Goal: Consume media (video, audio): Consume media (video, audio)

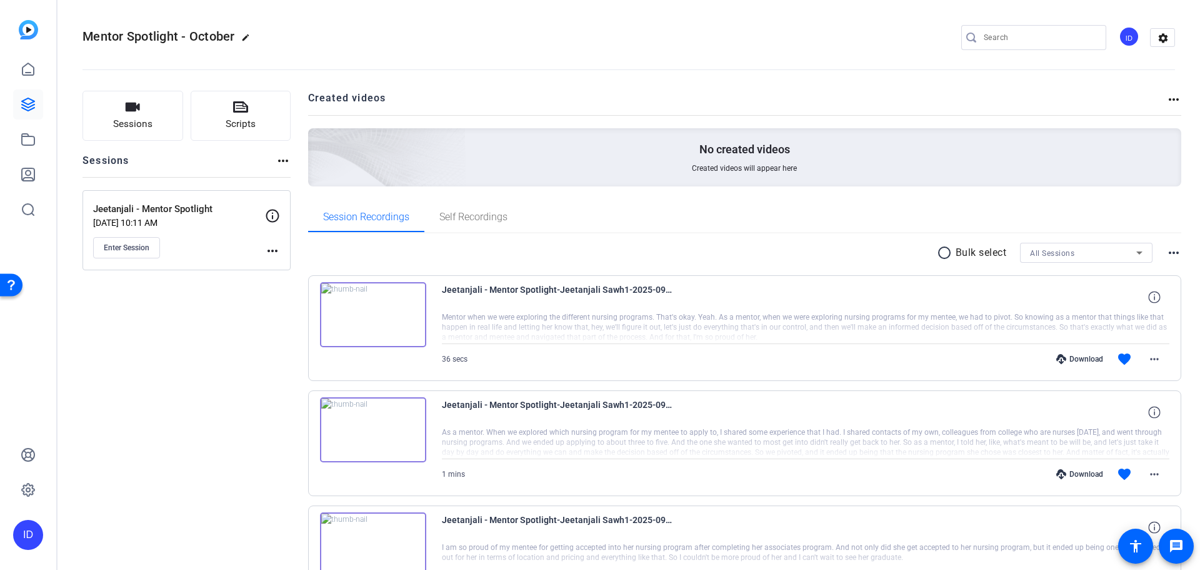
scroll to position [783, 0]
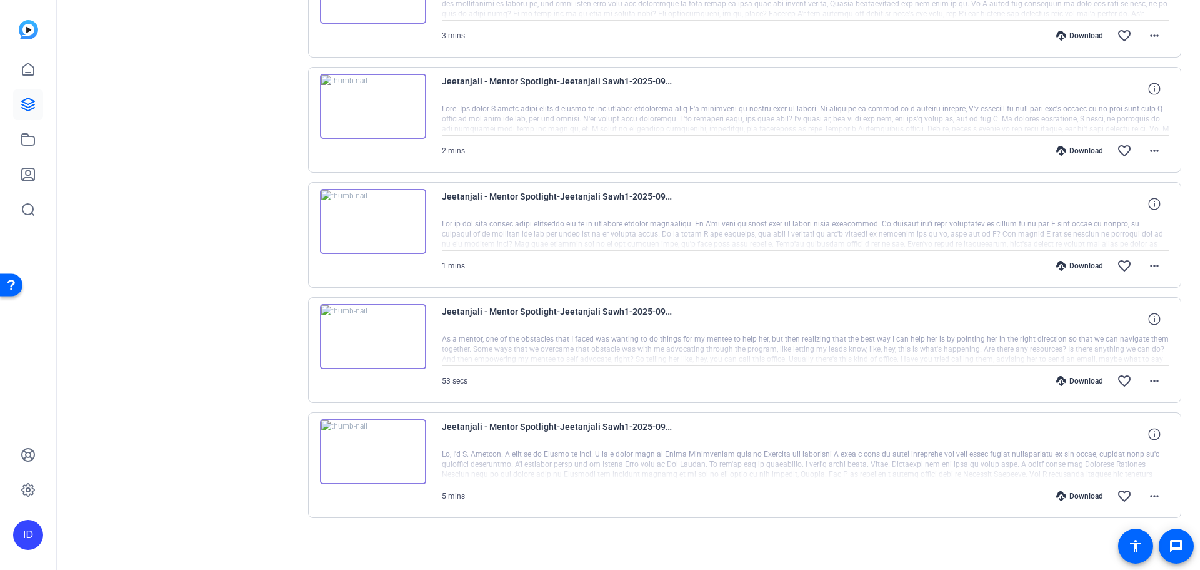
click at [381, 438] on img at bounding box center [373, 451] width 106 height 65
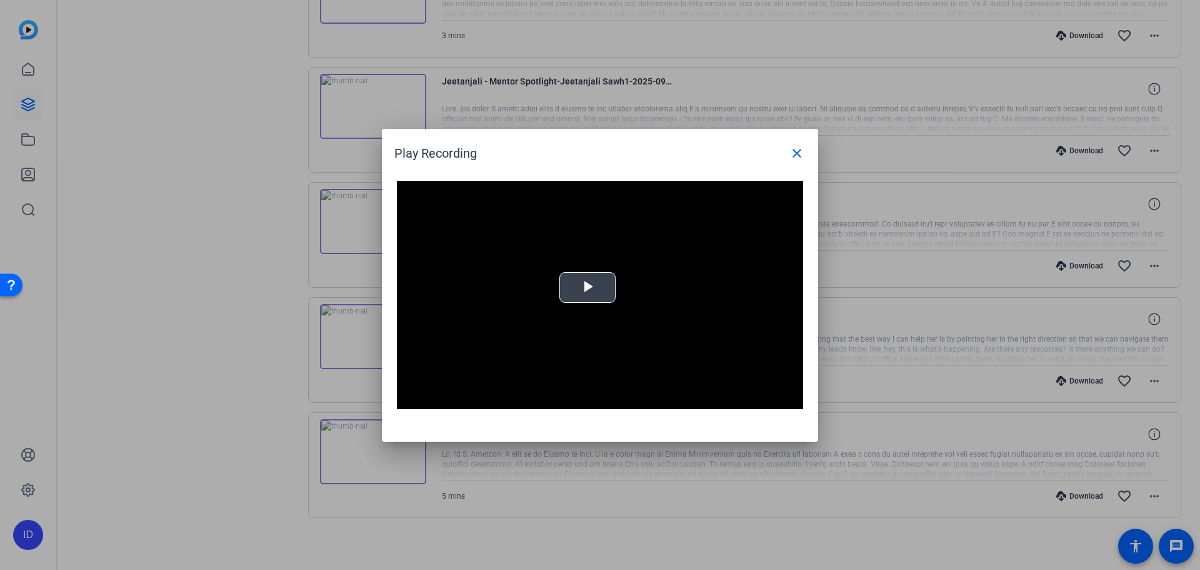
click at [588, 287] on span "Video Player" at bounding box center [588, 287] width 0 height 0
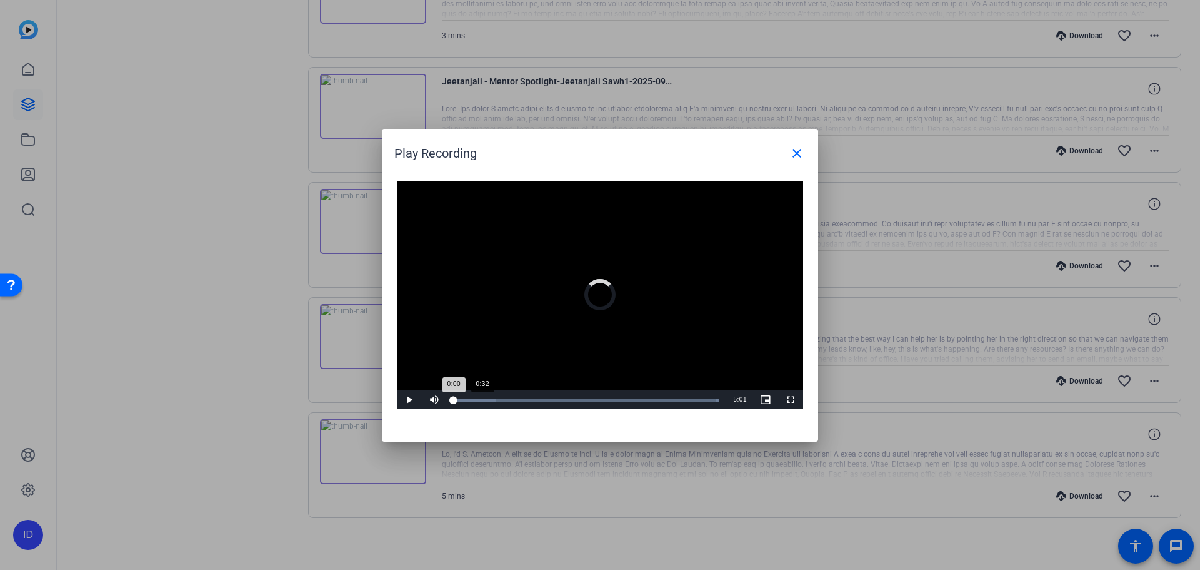
drag, startPoint x: 482, startPoint y: 399, endPoint x: 488, endPoint y: 401, distance: 6.7
click at [488, 401] on div "Loaded : 100.00% 0:32 0:00" at bounding box center [586, 399] width 278 height 19
drag, startPoint x: 488, startPoint y: 401, endPoint x: 513, endPoint y: 402, distance: 25.0
click at [513, 402] on div "Loaded : 100.00% 1:03 0:53" at bounding box center [586, 399] width 278 height 19
click at [493, 398] on div "Loaded : 100.00% 0:45 0:45" at bounding box center [586, 399] width 266 height 3
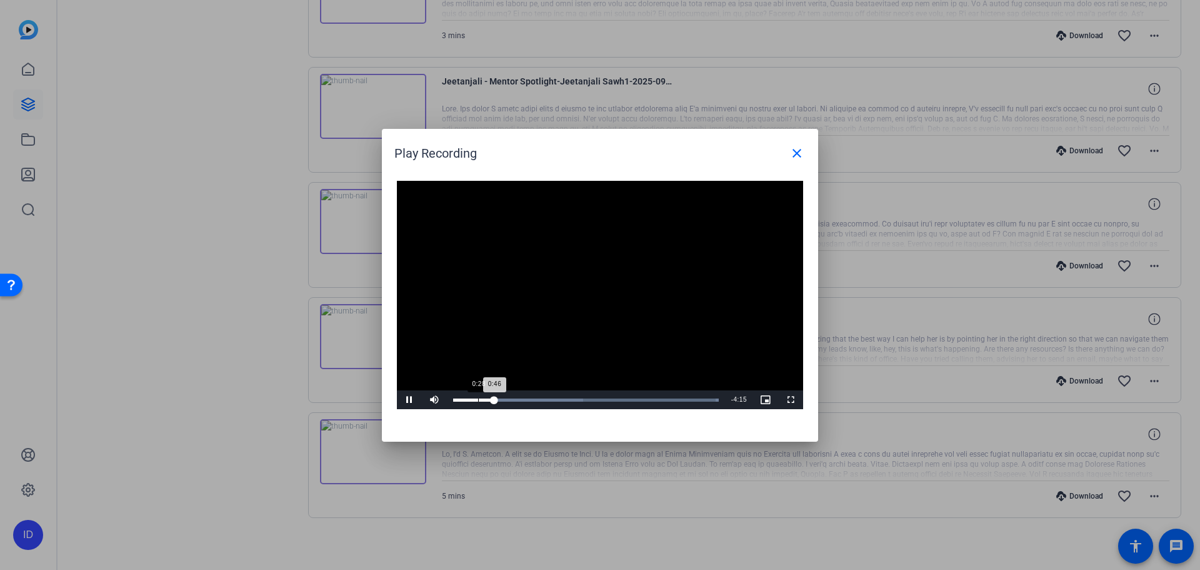
click at [478, 399] on div "Loaded : 100.00% 0:28 0:46" at bounding box center [586, 399] width 266 height 3
click at [791, 399] on span "Video Player" at bounding box center [790, 399] width 25 height 0
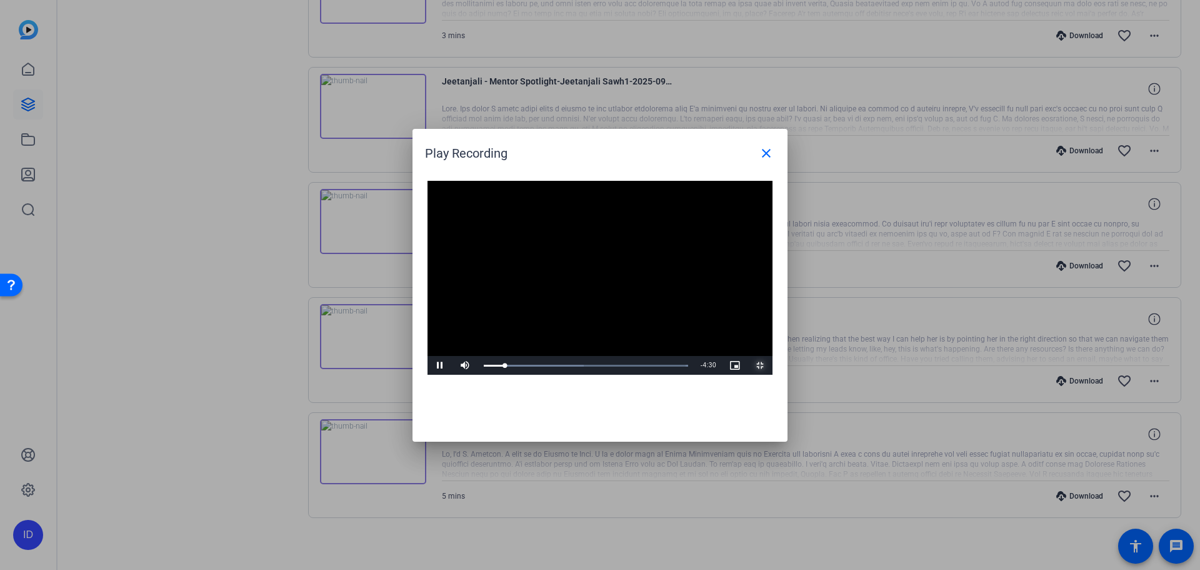
scroll to position [681, 0]
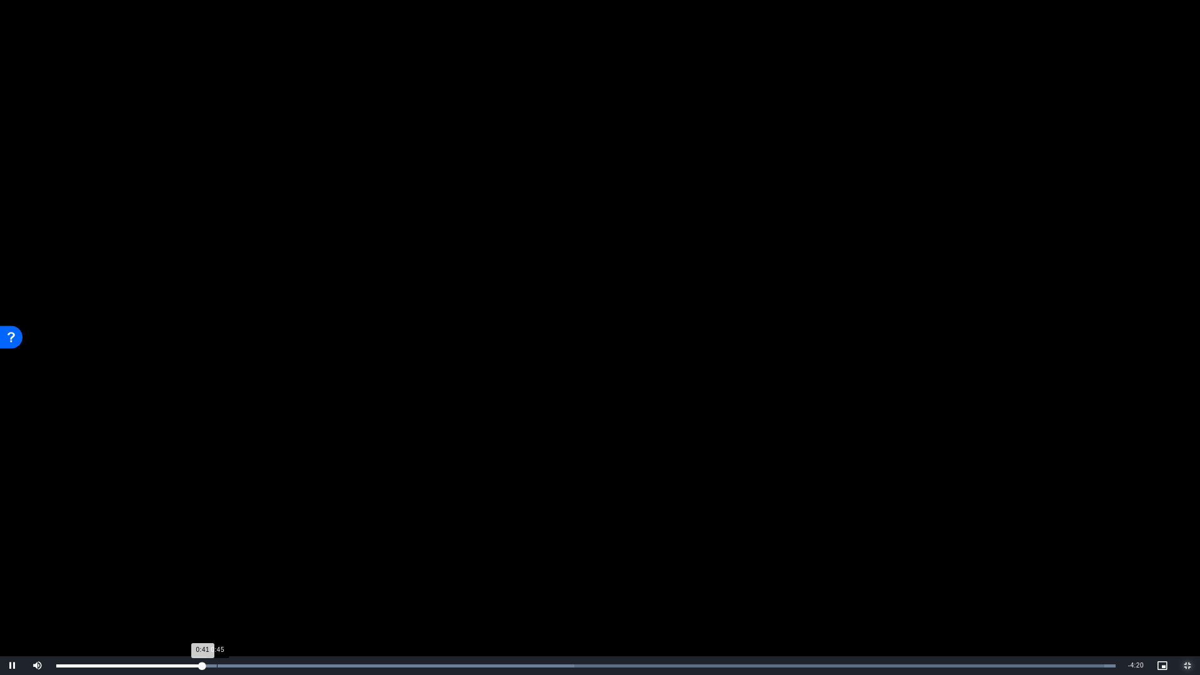
click at [217, 569] on div "Loaded : 100.00% 0:45 0:41" at bounding box center [586, 665] width 1072 height 19
click at [365, 569] on div "Loaded : 100.00% 1:08 0:57" at bounding box center [586, 665] width 1072 height 19
click at [272, 569] on div "Loaded : 100.00% 1:01 1:28" at bounding box center [586, 665] width 1072 height 19
click at [258, 569] on div "Loaded : 100.00% 0:57 1:05" at bounding box center [586, 665] width 1072 height 19
click at [247, 569] on div "Loaded : 100.00% 0:54 0:54" at bounding box center [586, 665] width 1072 height 19
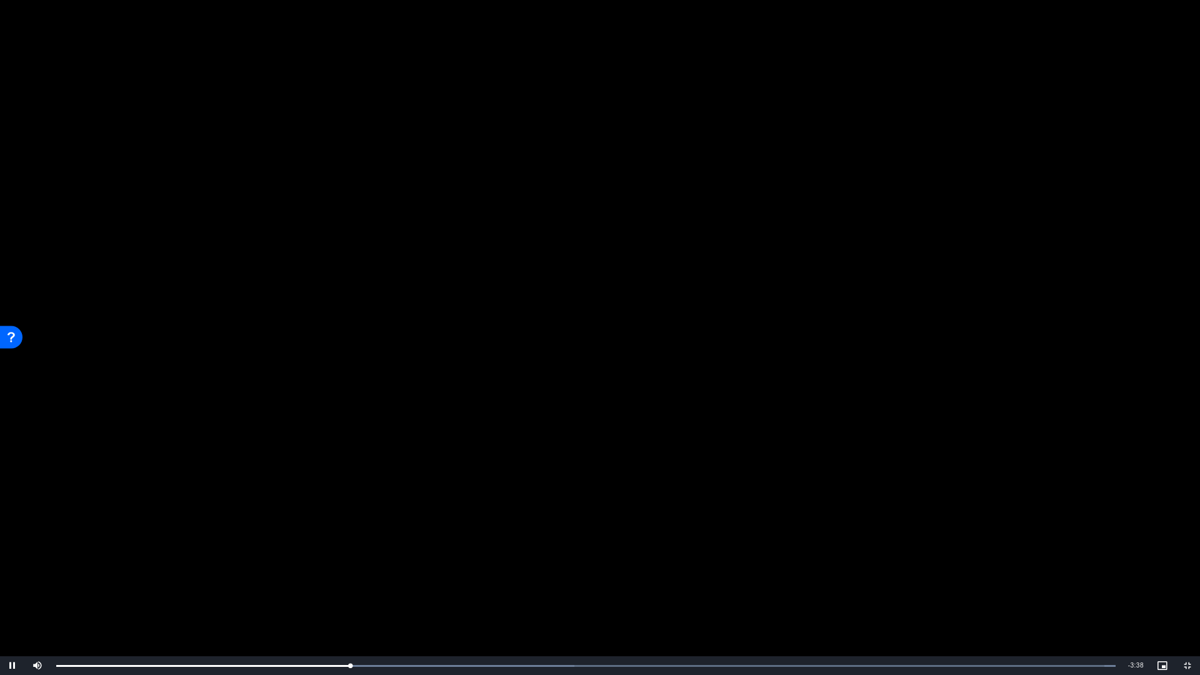
click at [531, 558] on video "Video Player" at bounding box center [600, 337] width 1200 height 675
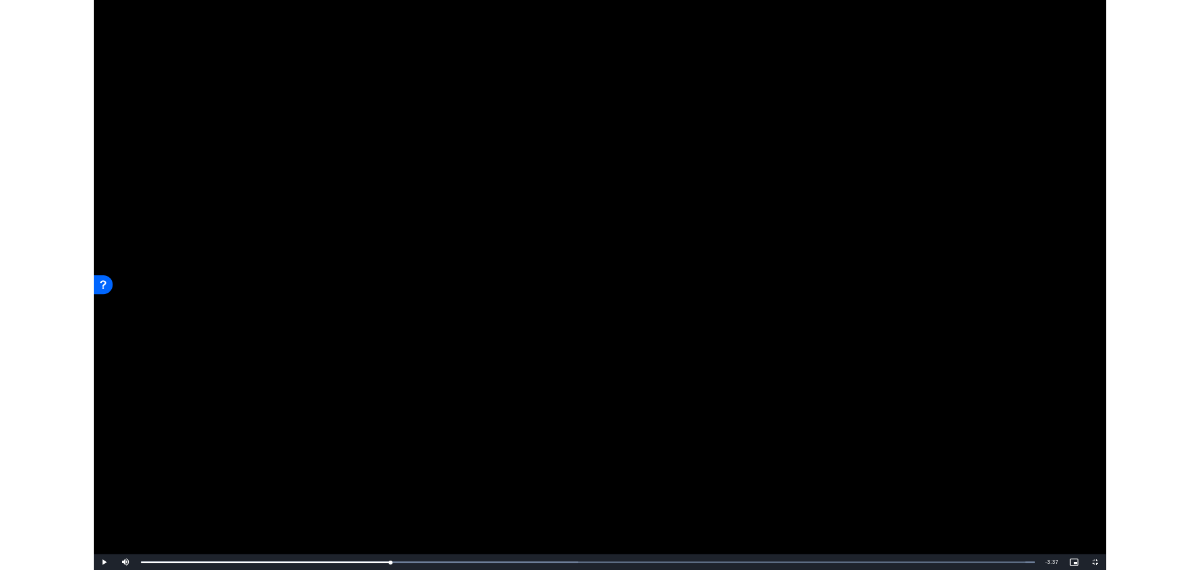
scroll to position [783, 0]
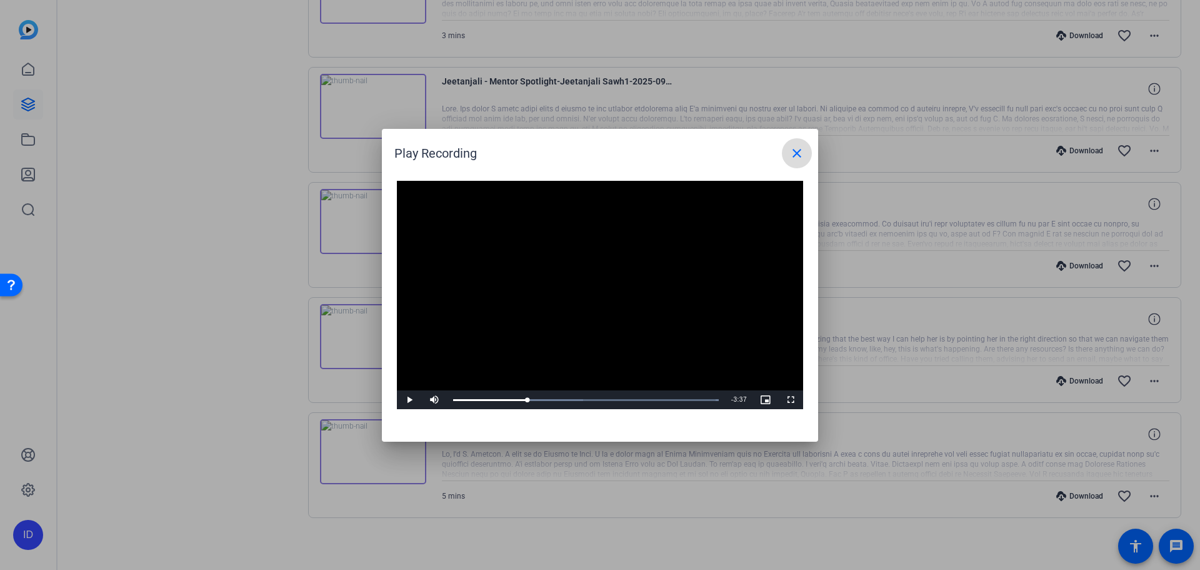
click at [801, 150] on mat-icon "close" at bounding box center [797, 153] width 15 height 15
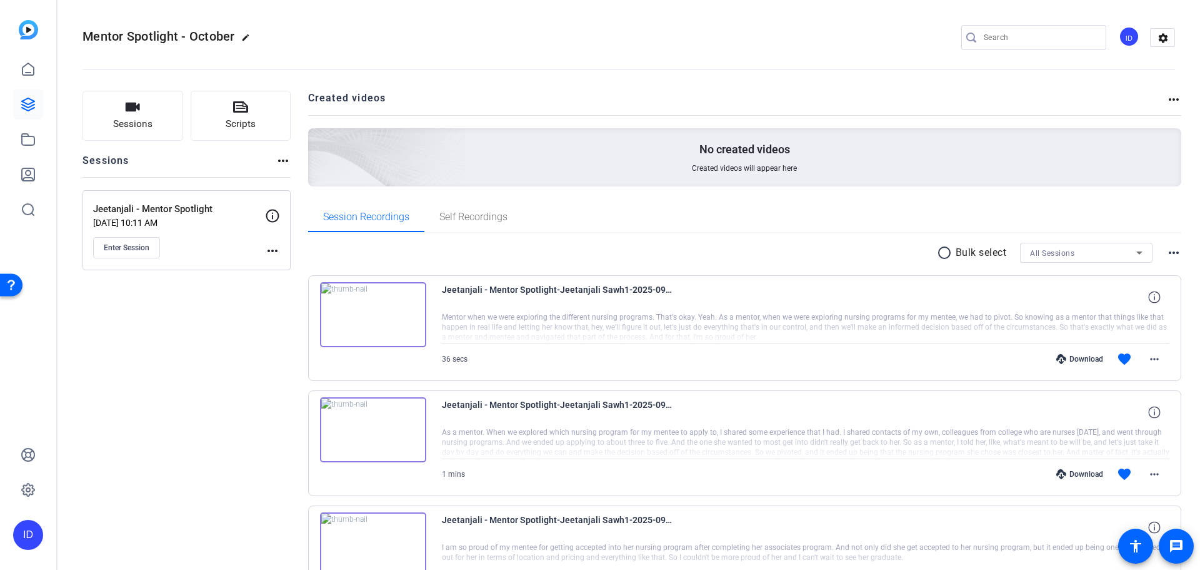
scroll to position [125, 0]
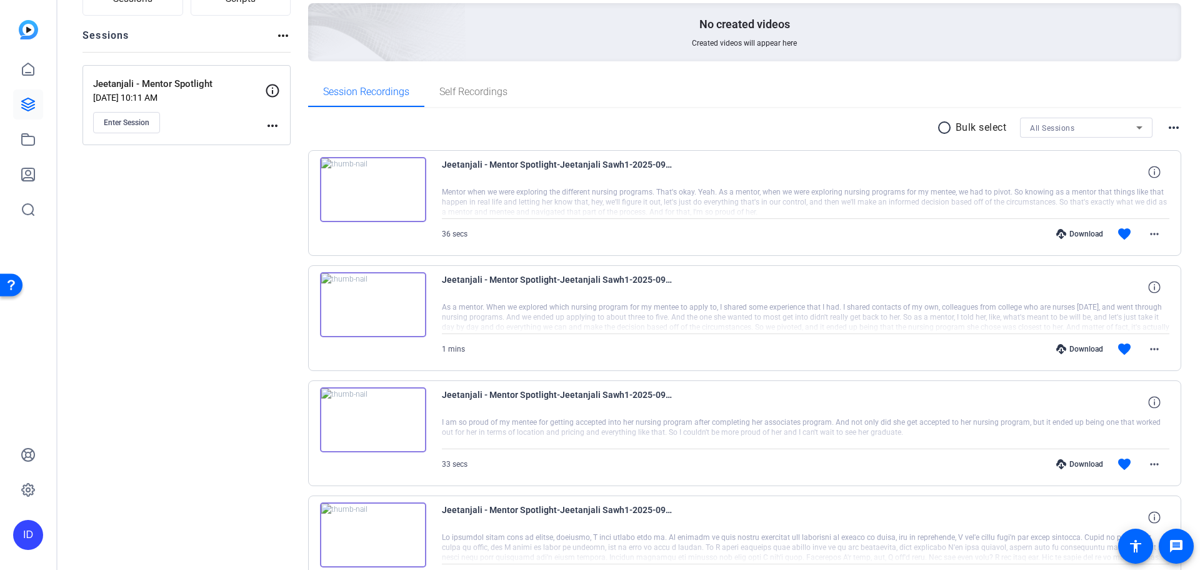
click at [369, 193] on img at bounding box center [373, 189] width 106 height 65
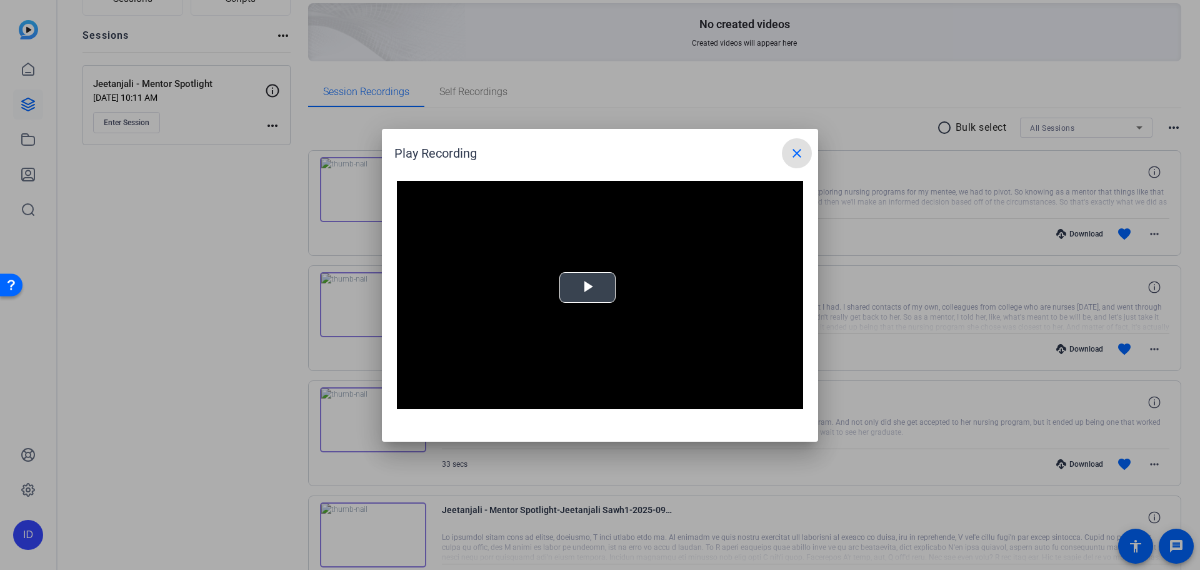
click at [588, 287] on span "Video Player" at bounding box center [588, 287] width 0 height 0
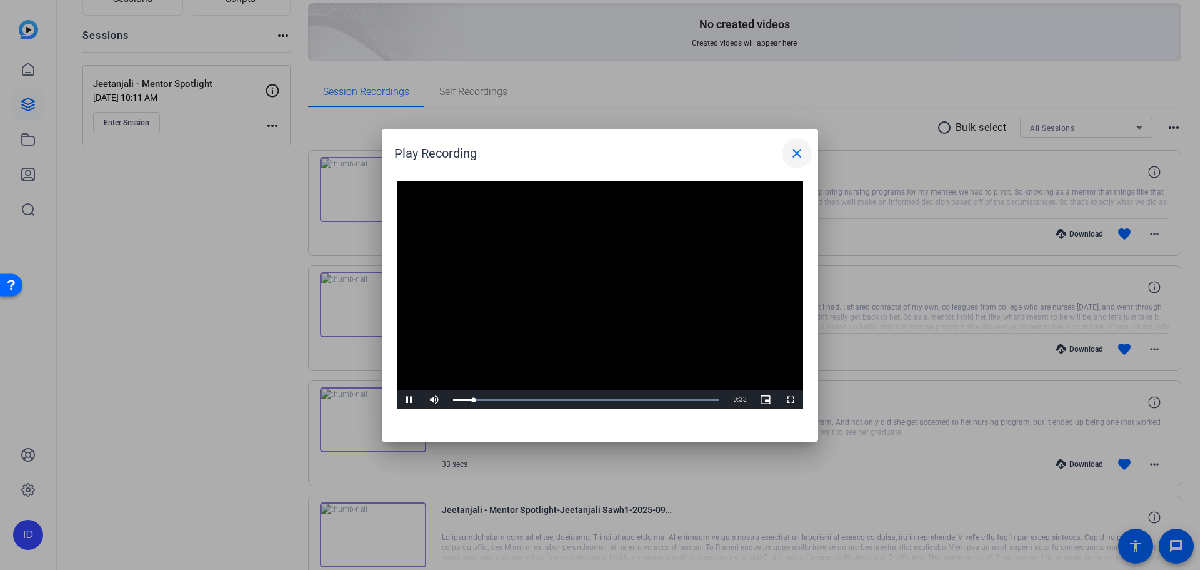
click at [795, 151] on mat-icon "close" at bounding box center [797, 153] width 15 height 15
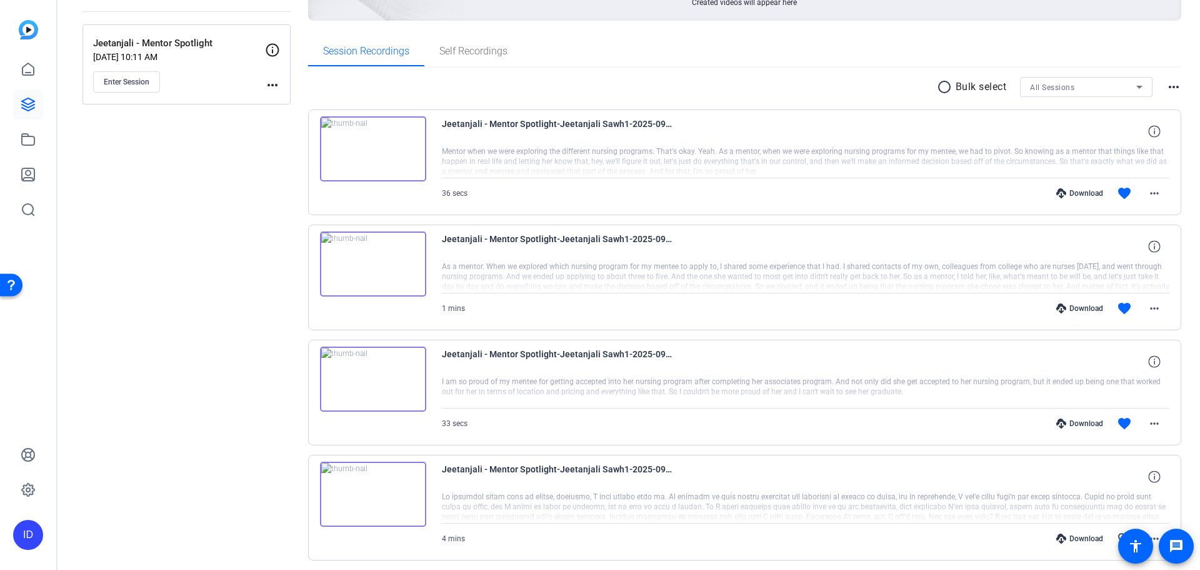
scroll to position [188, 0]
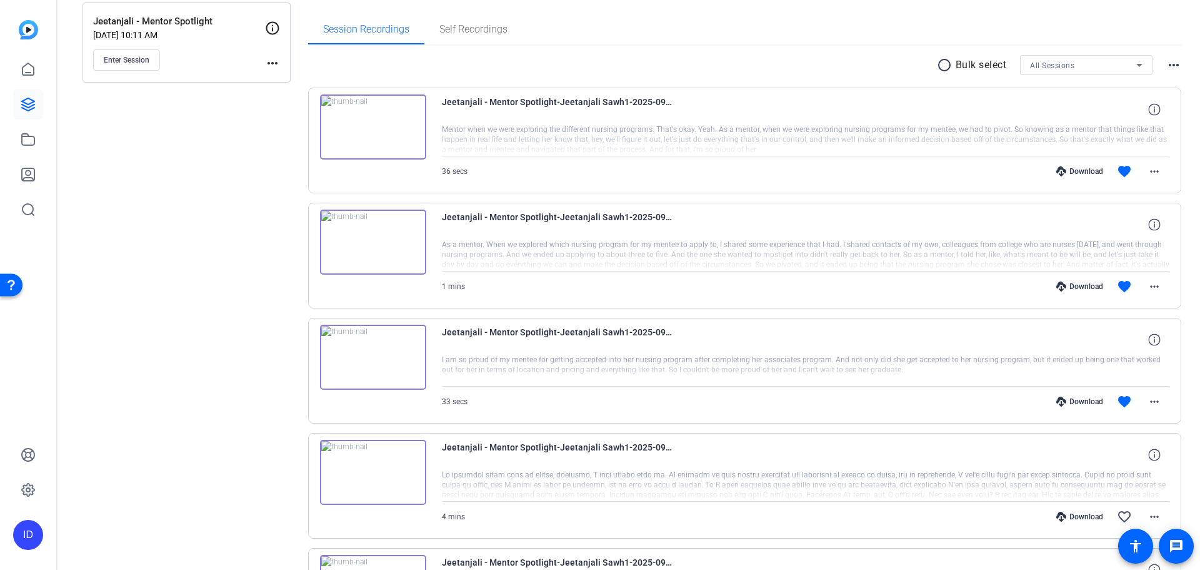
click at [373, 240] on img at bounding box center [373, 241] width 106 height 65
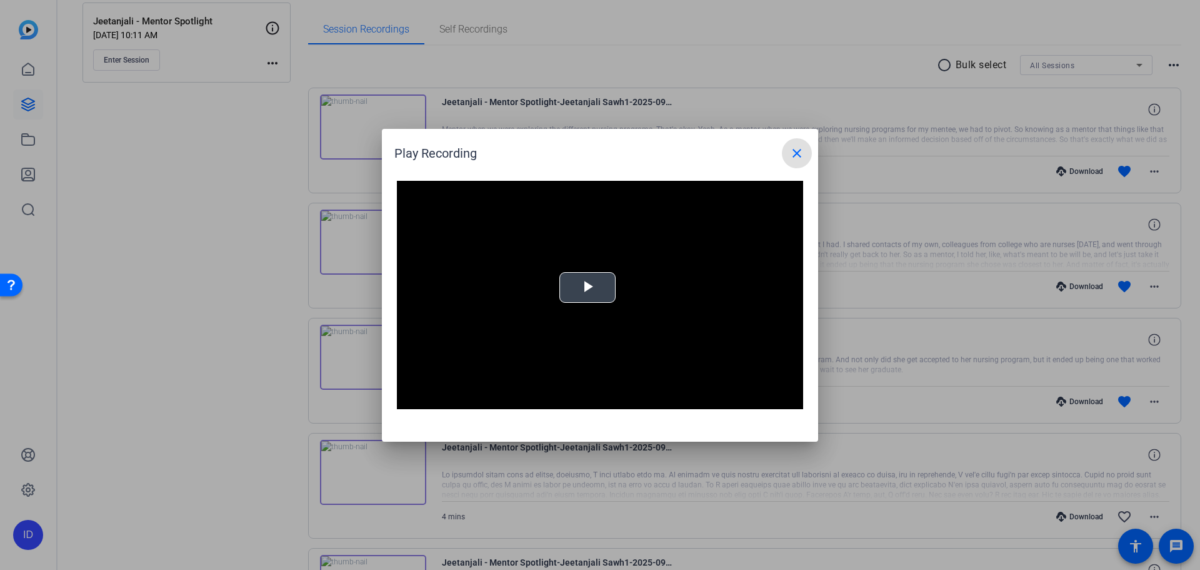
click at [588, 287] on span "Video Player" at bounding box center [588, 287] width 0 height 0
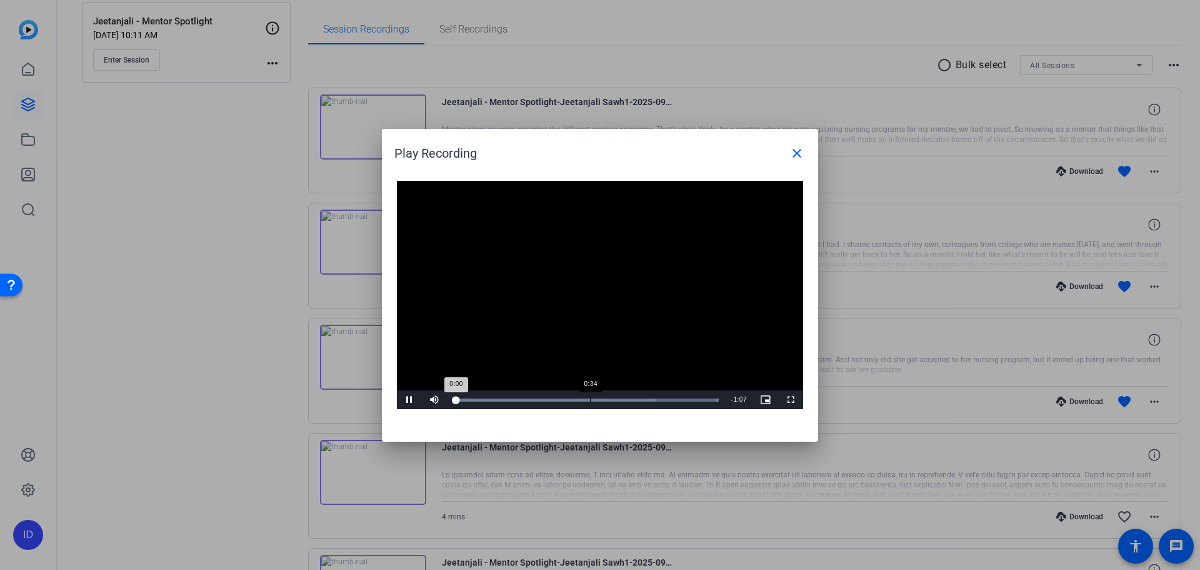
click at [590, 405] on div "Loaded : 100.00% 0:34 0:00" at bounding box center [586, 399] width 278 height 19
click at [662, 401] on div "Loaded : 100.00% 0:52 0:52" at bounding box center [586, 399] width 266 height 3
drag, startPoint x: 793, startPoint y: 169, endPoint x: 794, endPoint y: 158, distance: 10.7
click at [0, 0] on openreel-play-recording-popup "Play Recording close Video Player is loading. Play Video Pause Mute Current Tim…" at bounding box center [0, 0] width 0 height 0
click at [794, 158] on mat-icon "close" at bounding box center [797, 153] width 15 height 15
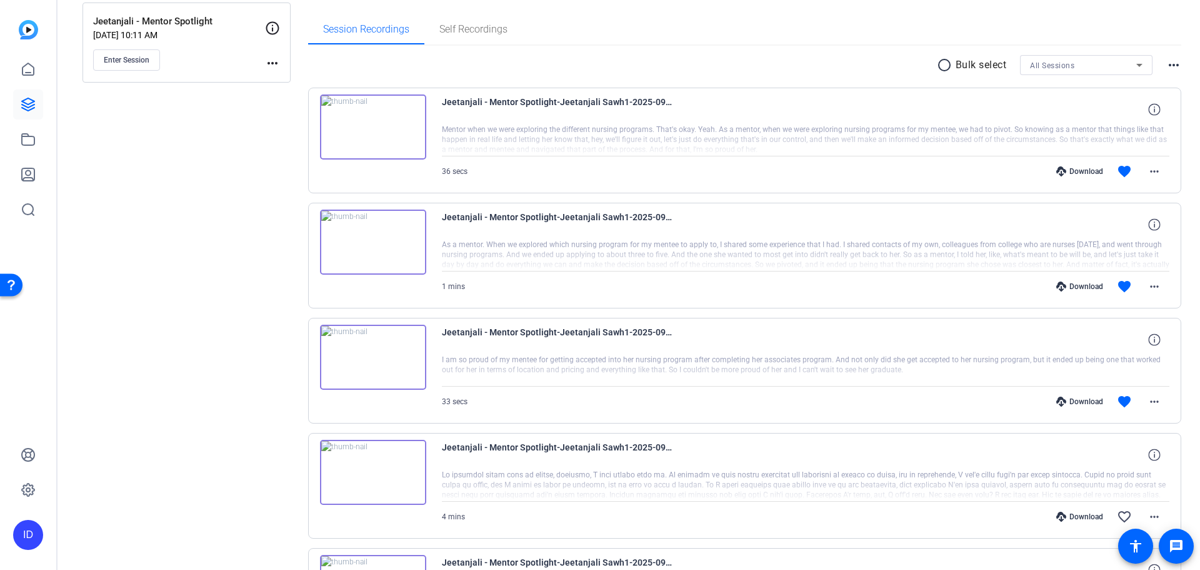
click at [394, 355] on img at bounding box center [373, 356] width 106 height 65
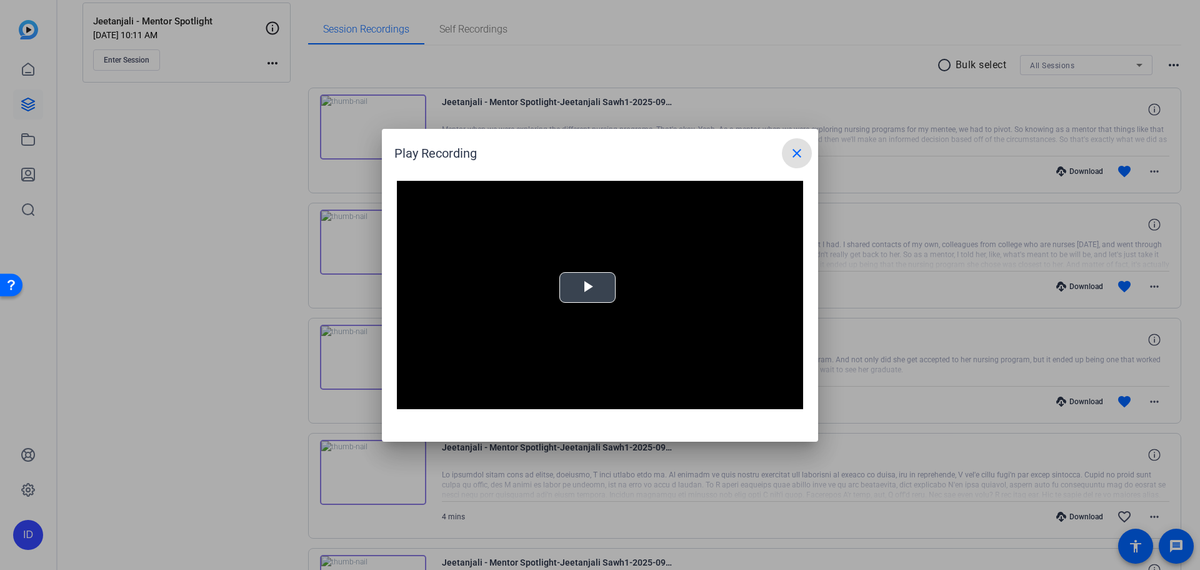
click at [588, 287] on span "Video Player" at bounding box center [588, 287] width 0 height 0
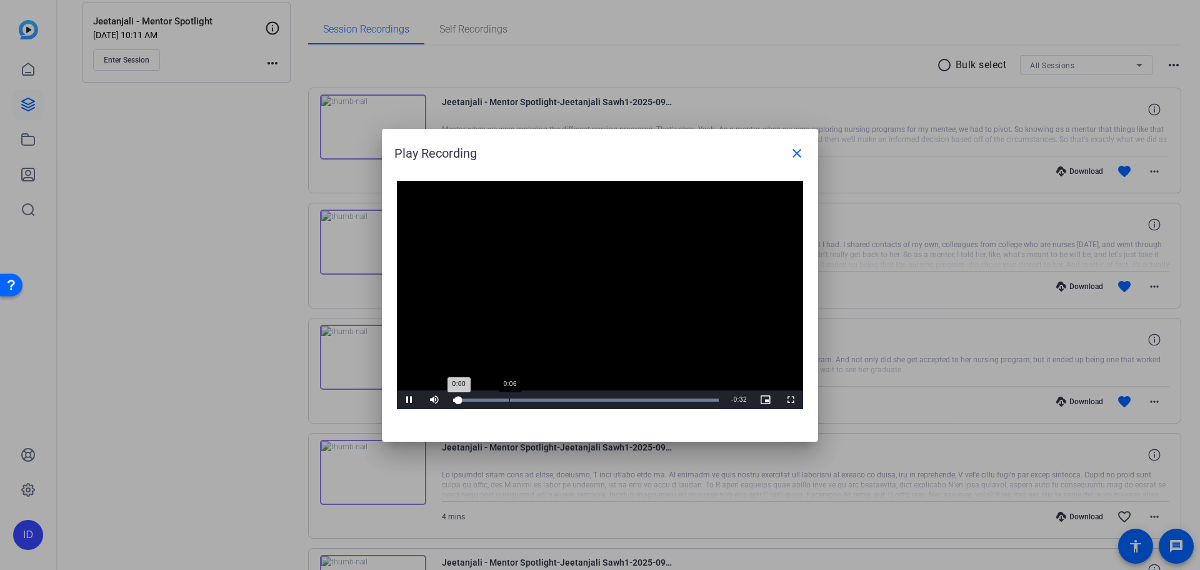
click at [510, 408] on div "Loaded : 100.00% 0:06 0:00" at bounding box center [586, 399] width 278 height 19
click at [550, 397] on div "Loaded : 100.00% 0:11 0:07" at bounding box center [586, 399] width 278 height 19
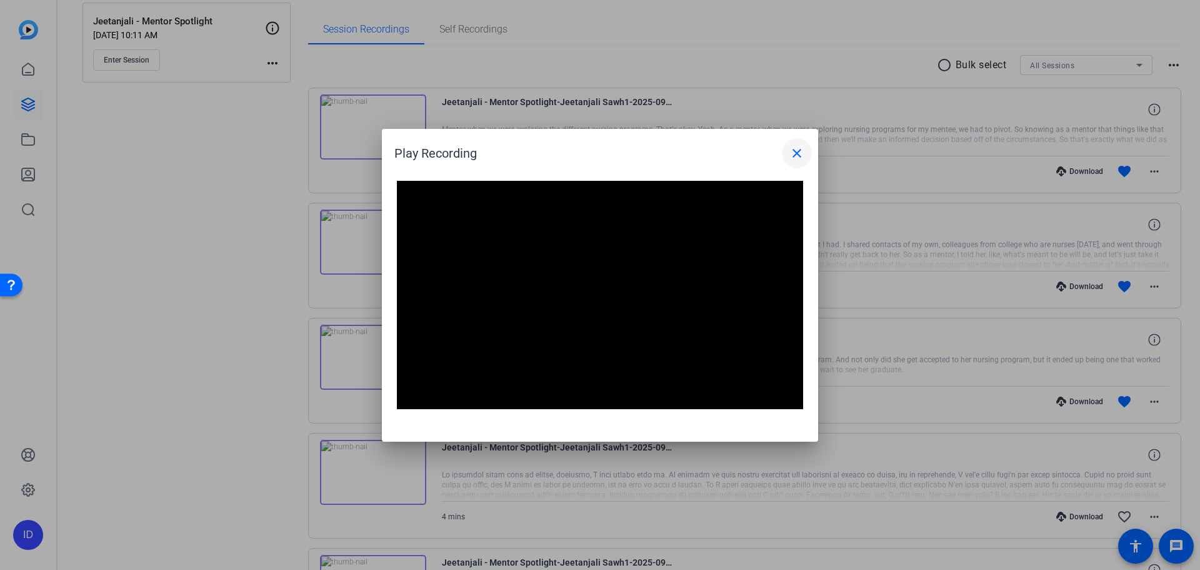
click at [798, 153] on mat-icon "close" at bounding box center [797, 153] width 15 height 15
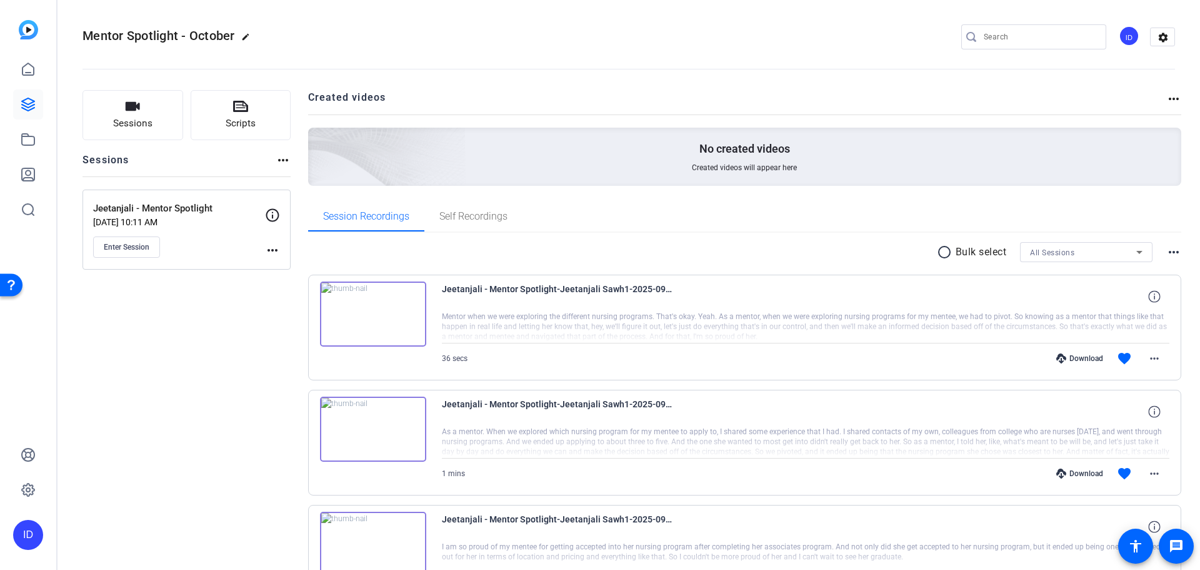
scroll to position [0, 0]
click at [382, 309] on img at bounding box center [373, 314] width 106 height 65
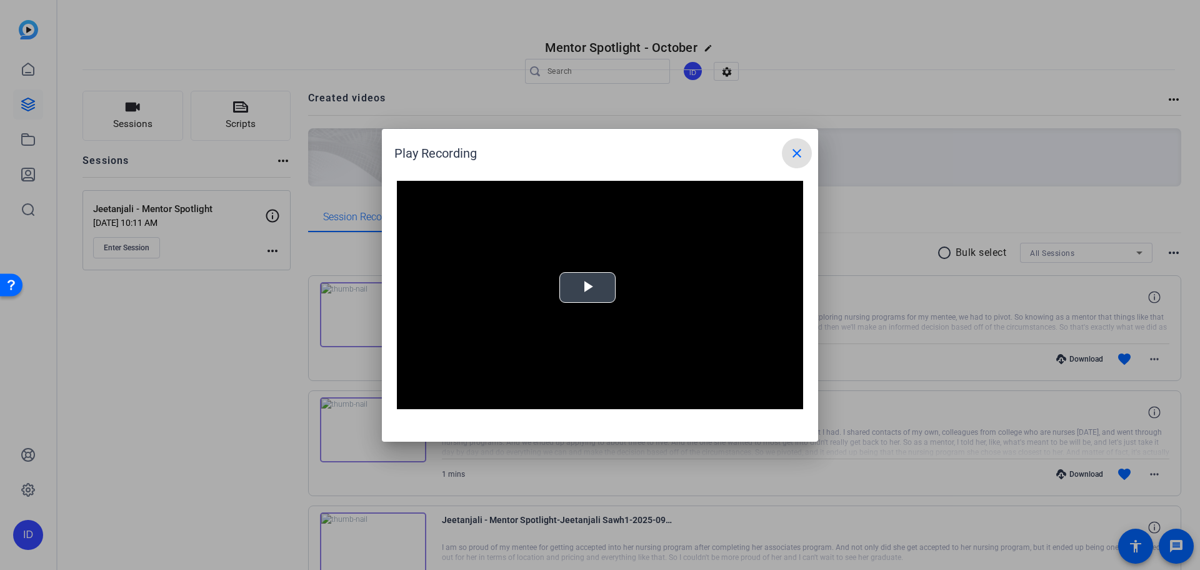
click at [588, 287] on span "Video Player" at bounding box center [588, 287] width 0 height 0
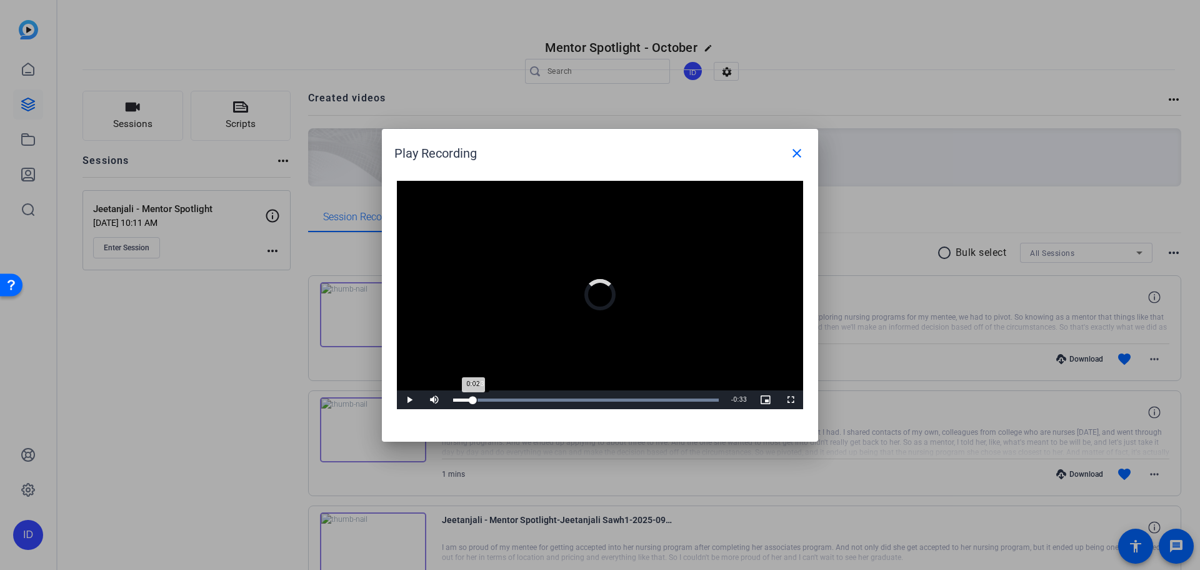
click at [478, 399] on div "Loaded : 100.00% 0:03 0:02" at bounding box center [586, 399] width 266 height 3
click at [798, 147] on mat-icon "close" at bounding box center [797, 153] width 15 height 15
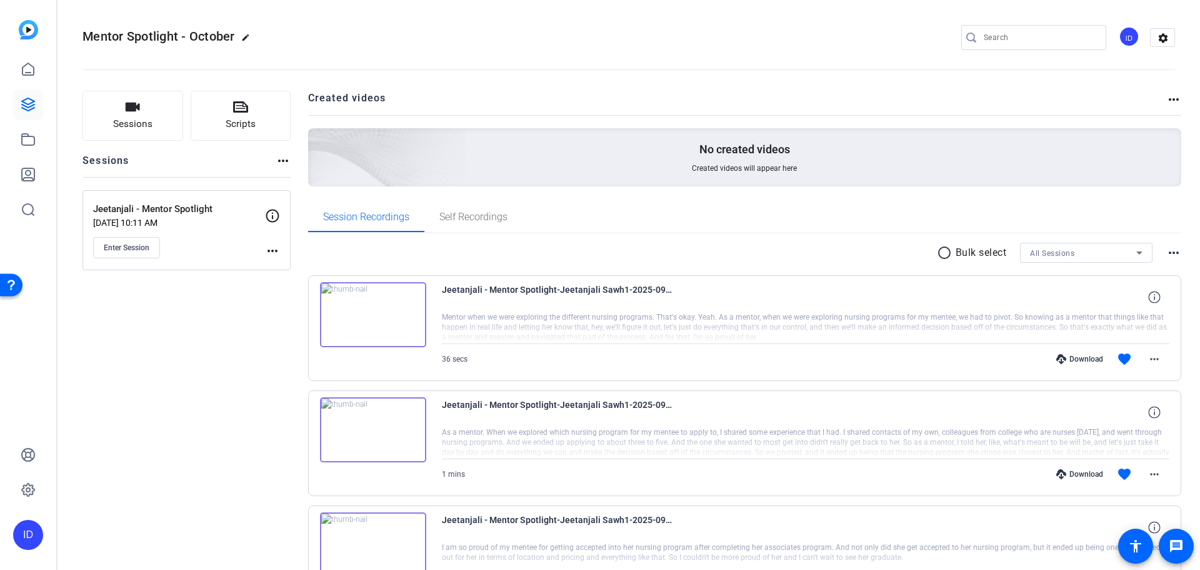
click at [381, 423] on img at bounding box center [373, 429] width 106 height 65
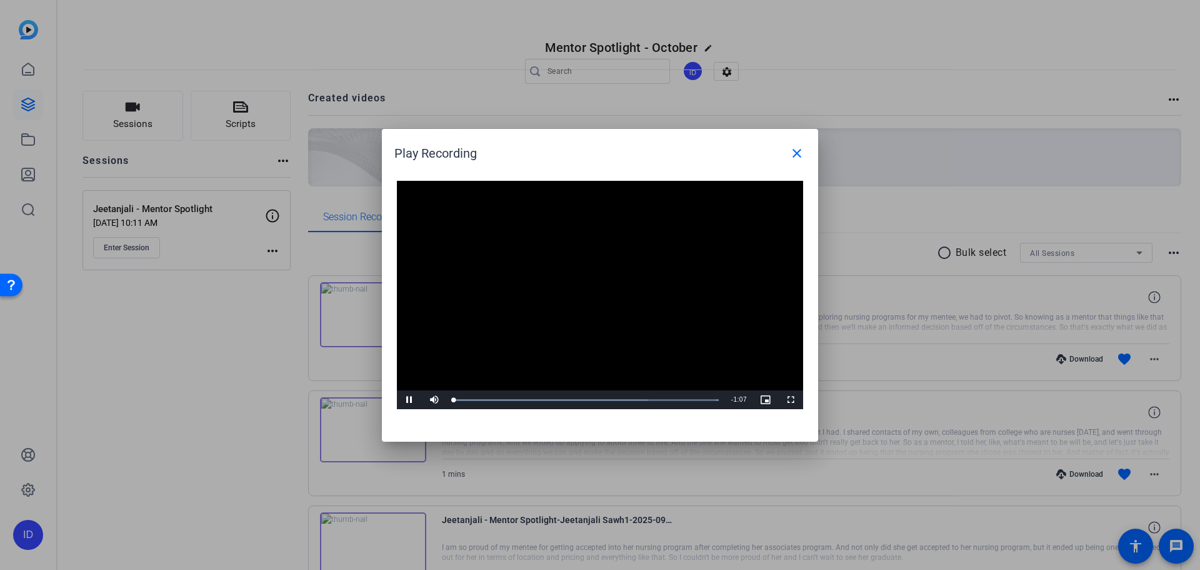
click at [585, 286] on video "Video Player" at bounding box center [600, 295] width 406 height 229
click at [496, 399] on div "Loaded : 100.00% 0:09 0:00" at bounding box center [586, 399] width 266 height 3
drag, startPoint x: 557, startPoint y: 401, endPoint x: 578, endPoint y: 402, distance: 21.3
click at [560, 401] on div "Loaded : 100.00% 0:26 0:10" at bounding box center [586, 399] width 266 height 3
click at [545, 400] on div "Loaded : 100.00% 0:23 0:26" at bounding box center [586, 399] width 266 height 3
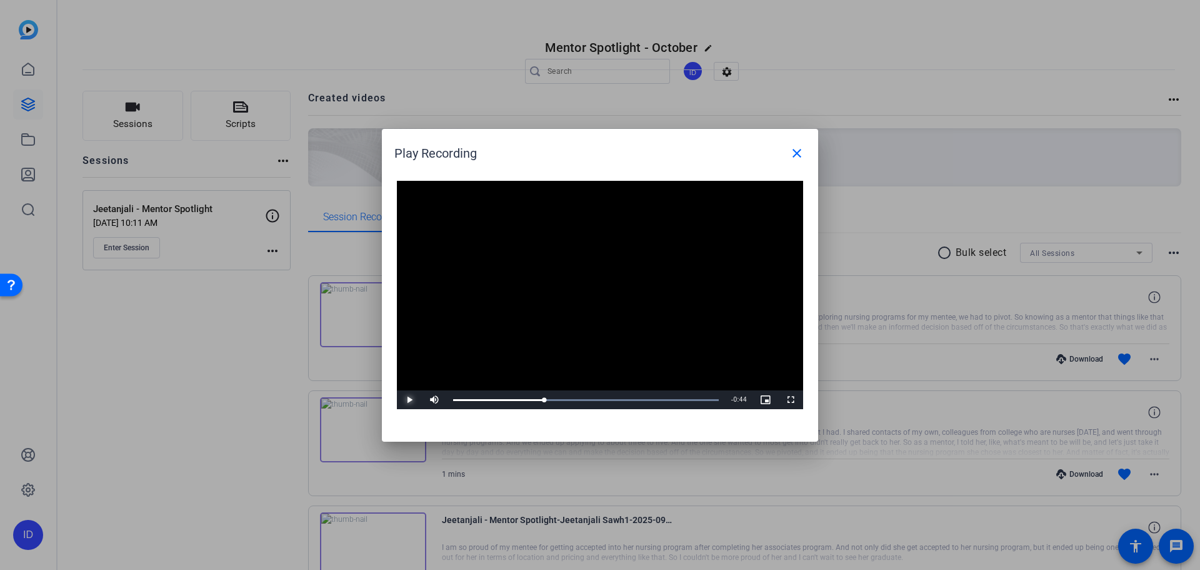
click at [409, 399] on span "Video Player" at bounding box center [409, 399] width 25 height 0
drag, startPoint x: 571, startPoint y: 394, endPoint x: 586, endPoint y: 398, distance: 15.3
click at [574, 395] on div "Loaded : 100.00% 0:29 0:25" at bounding box center [586, 399] width 278 height 19
click at [563, 395] on div "Loaded : 100.00% 0:28 0:32" at bounding box center [586, 399] width 278 height 19
click at [560, 403] on div "Loaded : 100.00% 0:27 0:31" at bounding box center [586, 399] width 278 height 19
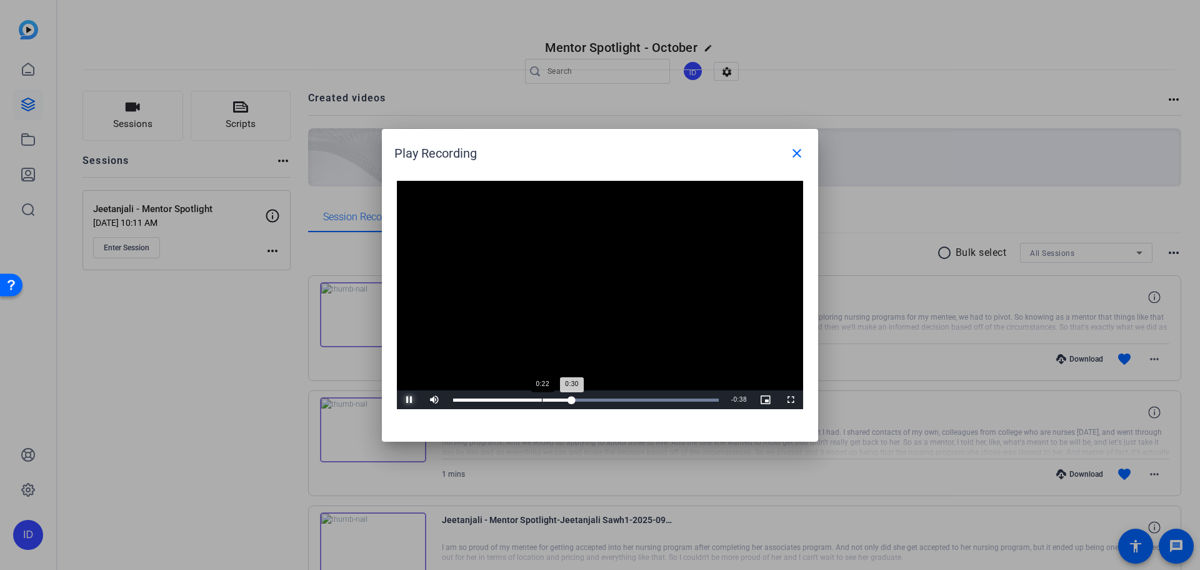
click at [541, 401] on div "Loaded : 100.00% 0:22 0:30" at bounding box center [586, 399] width 278 height 19
click at [575, 396] on div "Loaded : 100.00% 0:30 0:41" at bounding box center [586, 399] width 278 height 19
click at [407, 399] on span "Video Player" at bounding box center [409, 399] width 25 height 0
